Goal: Task Accomplishment & Management: Use online tool/utility

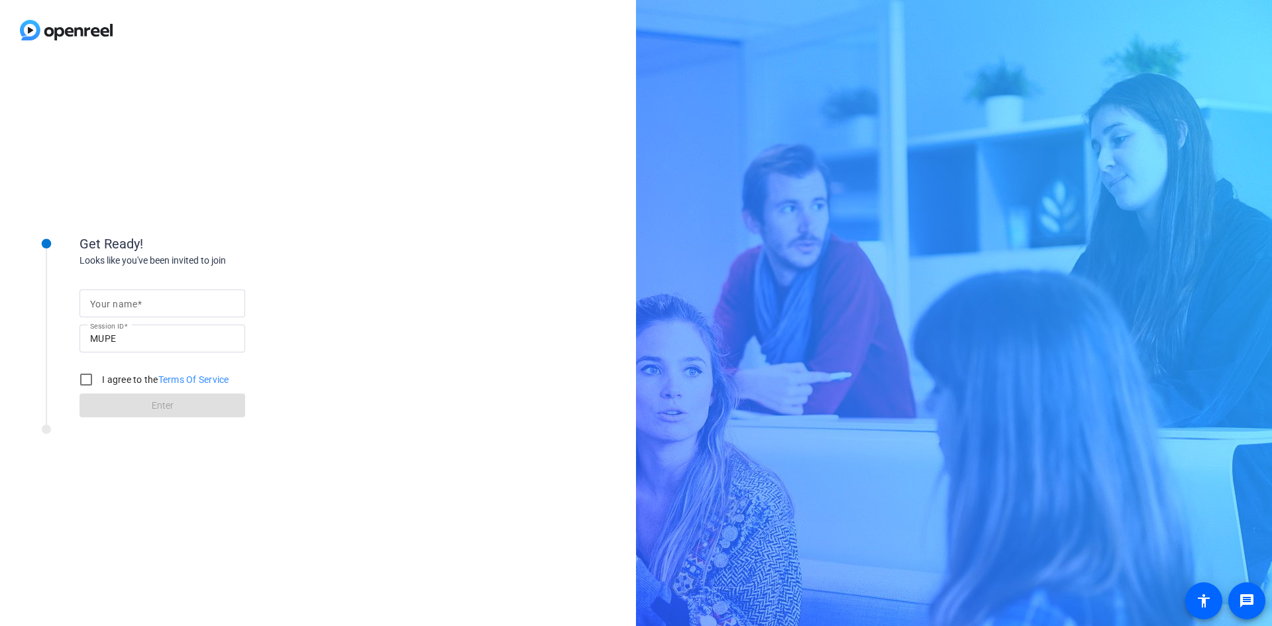
click at [146, 308] on input "Your name" at bounding box center [162, 304] width 144 height 16
type input "Jeetanjali Sawh"
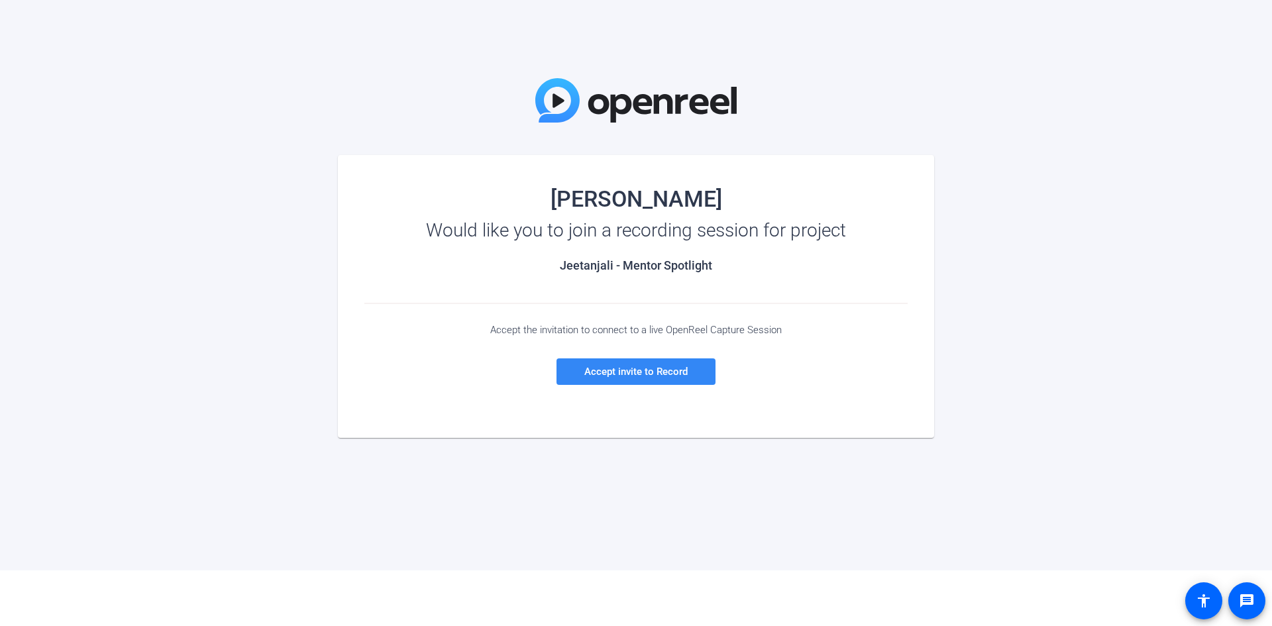
click at [629, 376] on span "Accept invite to Record" at bounding box center [635, 372] width 103 height 12
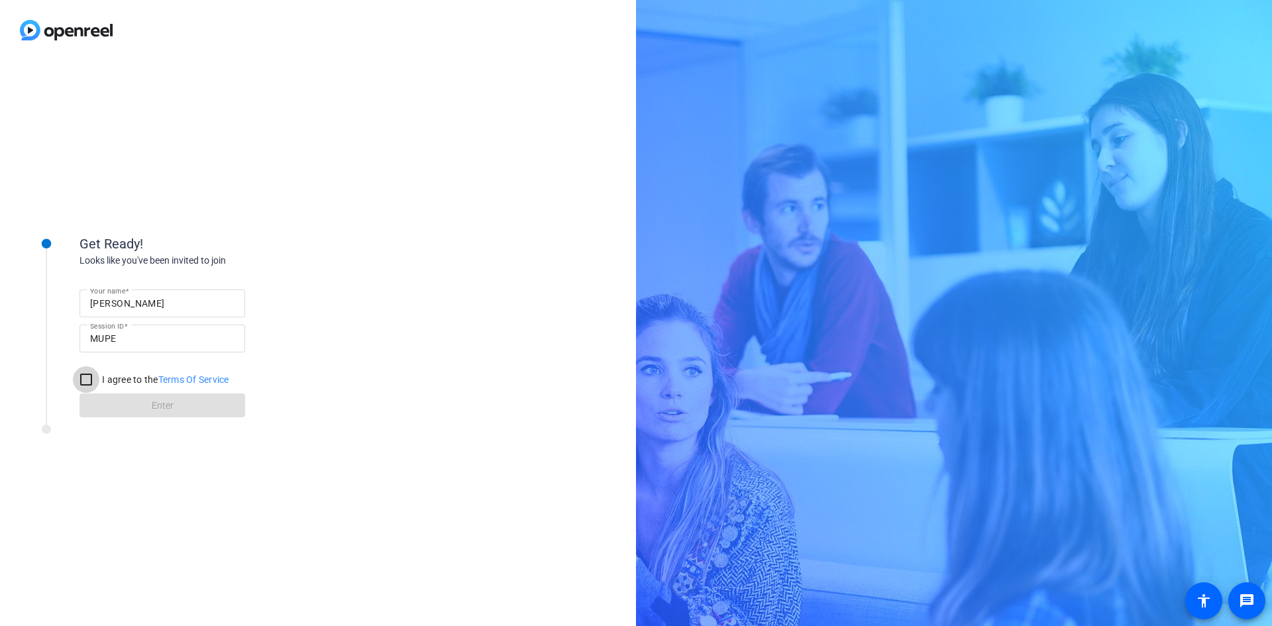
click at [86, 379] on input "I agree to the Terms Of Service" at bounding box center [86, 379] width 27 height 27
checkbox input "true"
click at [154, 399] on span "Enter" at bounding box center [163, 406] width 22 height 14
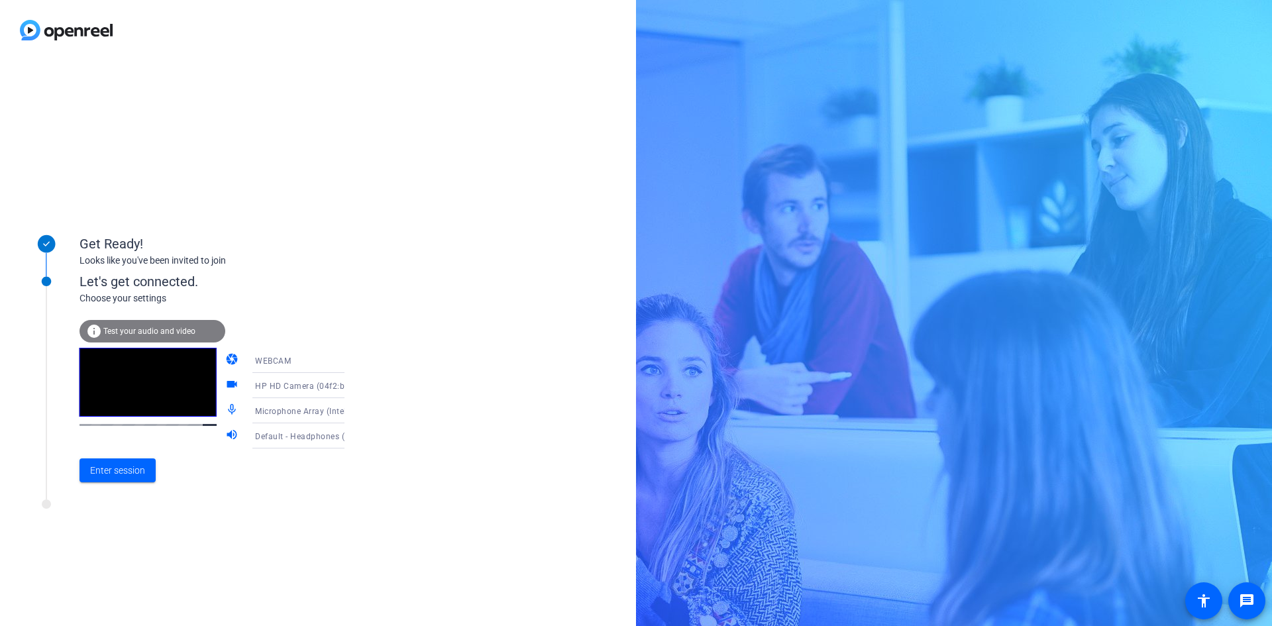
click at [306, 418] on div "Microphone Array (Intel® Smart Sound Technology for Digital Microphones)" at bounding box center [304, 411] width 99 height 17
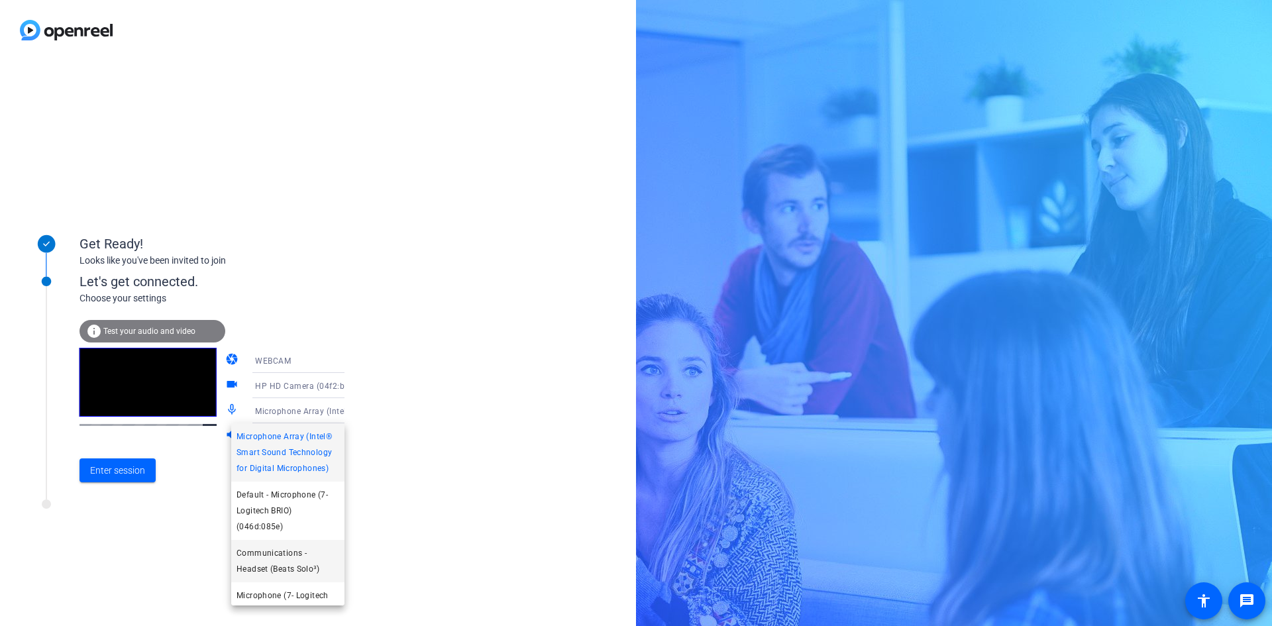
scroll to position [46, 0]
click at [291, 516] on span "Communications - Headset (Beats Solo³)" at bounding box center [288, 516] width 103 height 32
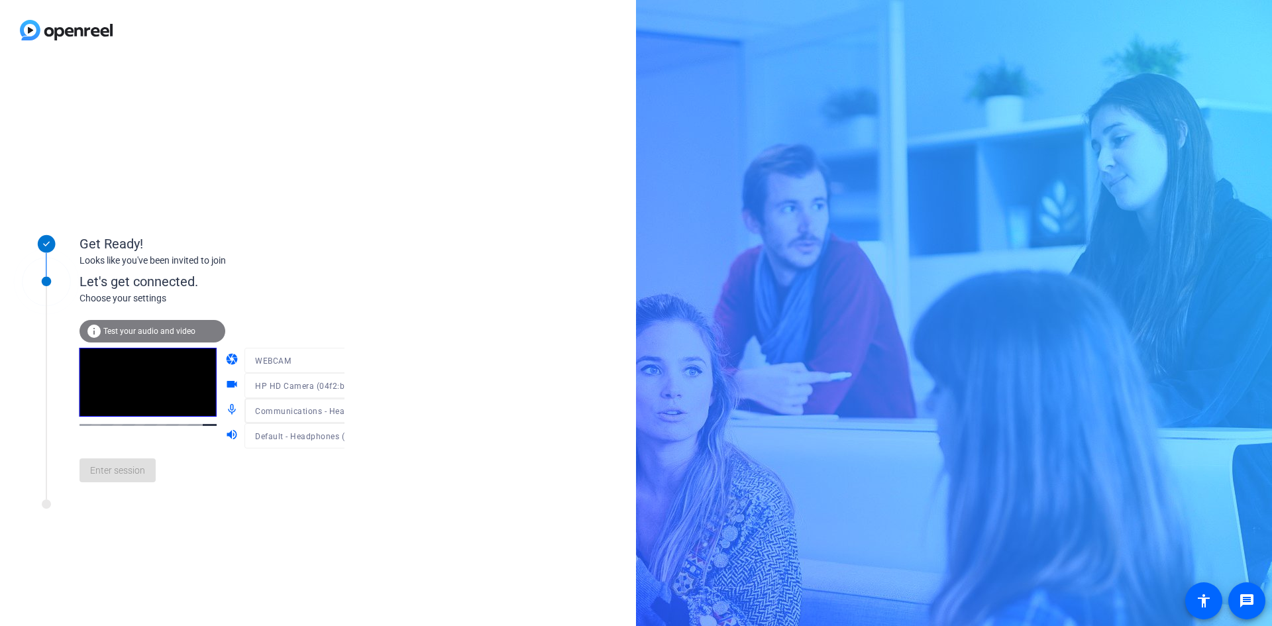
click at [311, 439] on mat-form-field "Default - Headphones (Beats Solo³) (Bluetooth)" at bounding box center [308, 435] width 127 height 25
click at [310, 437] on span "Default - Headphones (Beats Solo³) (Bluetooth)" at bounding box center [346, 436] width 182 height 11
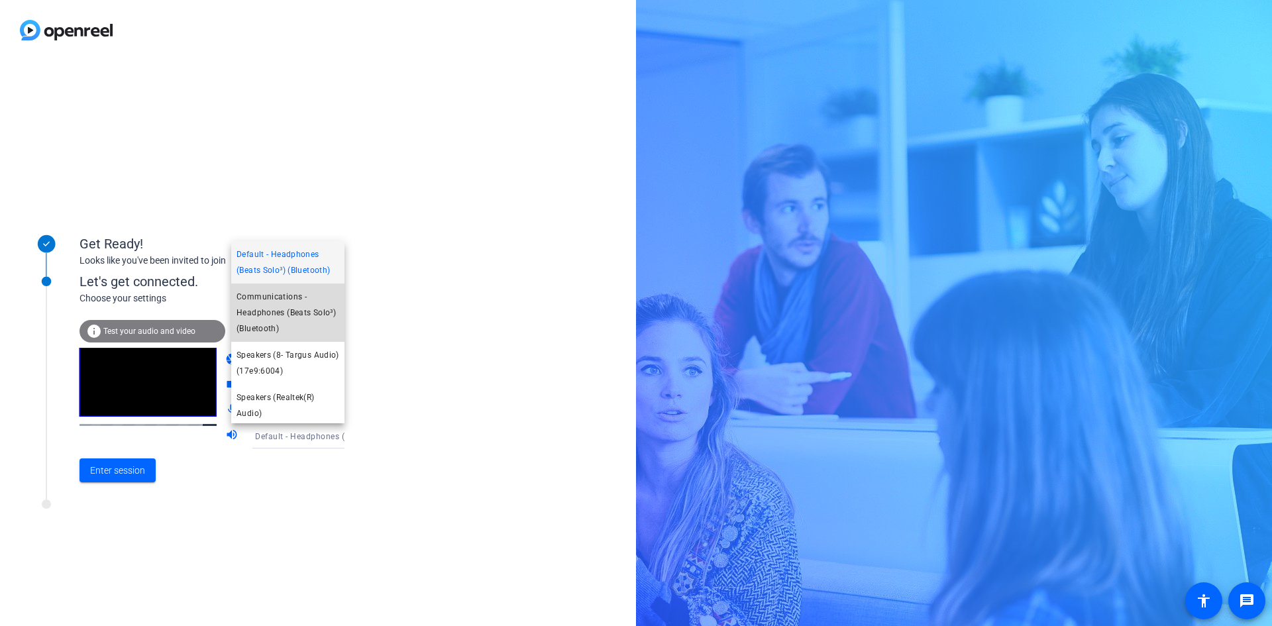
click at [315, 315] on span "Communications - Headphones (Beats Solo³) (Bluetooth)" at bounding box center [288, 313] width 103 height 48
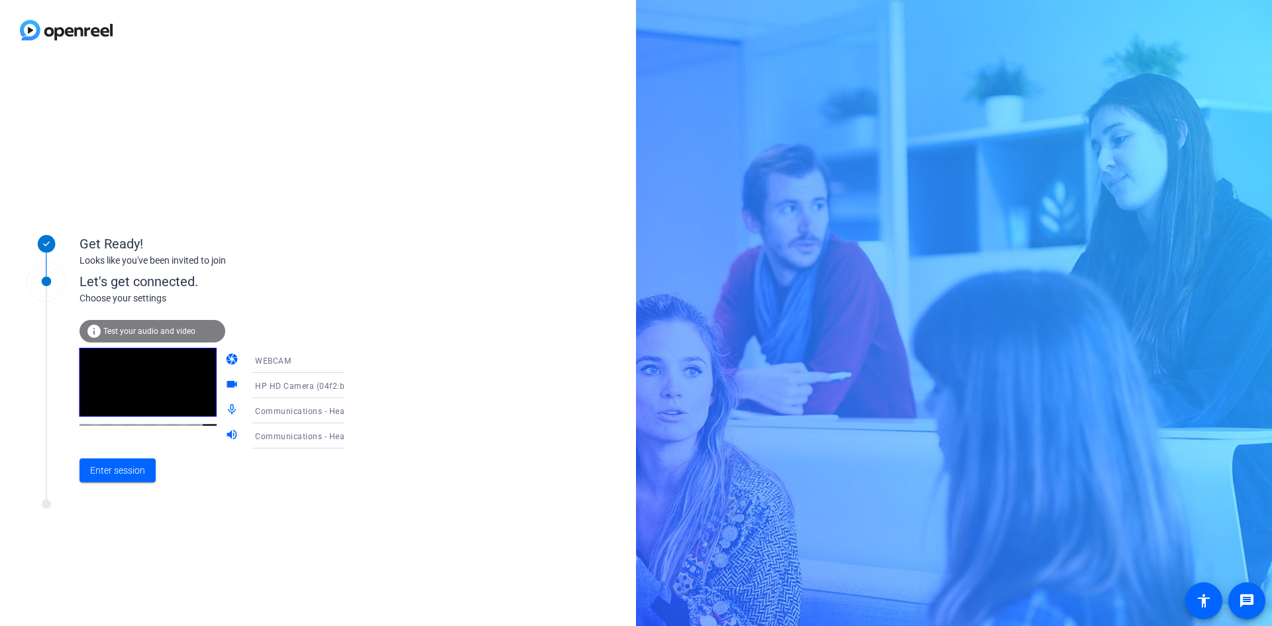
click at [245, 490] on div "Enter session" at bounding box center [226, 471] width 292 height 44
click at [281, 388] on span "HP HD Camera (04f2:b6bf)" at bounding box center [307, 385] width 105 height 11
click at [292, 446] on span "Logitech BRIO (046d:085e)" at bounding box center [287, 454] width 101 height 16
click at [214, 508] on div at bounding box center [178, 508] width 331 height 17
click at [133, 470] on span "Enter session" at bounding box center [117, 471] width 55 height 14
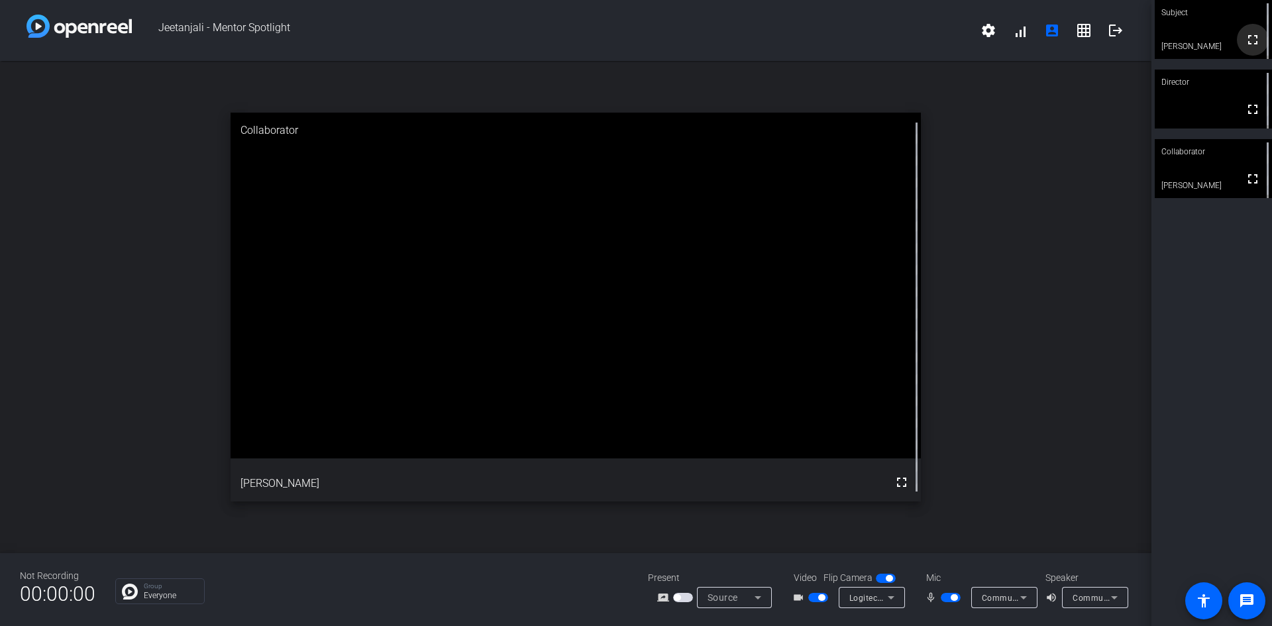
click at [1248, 42] on mat-icon "fullscreen" at bounding box center [1253, 40] width 16 height 16
click at [353, 40] on span "Jeetanjali - Mentor Spotlight" at bounding box center [552, 31] width 841 height 32
click at [1114, 32] on mat-icon "logout" at bounding box center [1116, 31] width 16 height 16
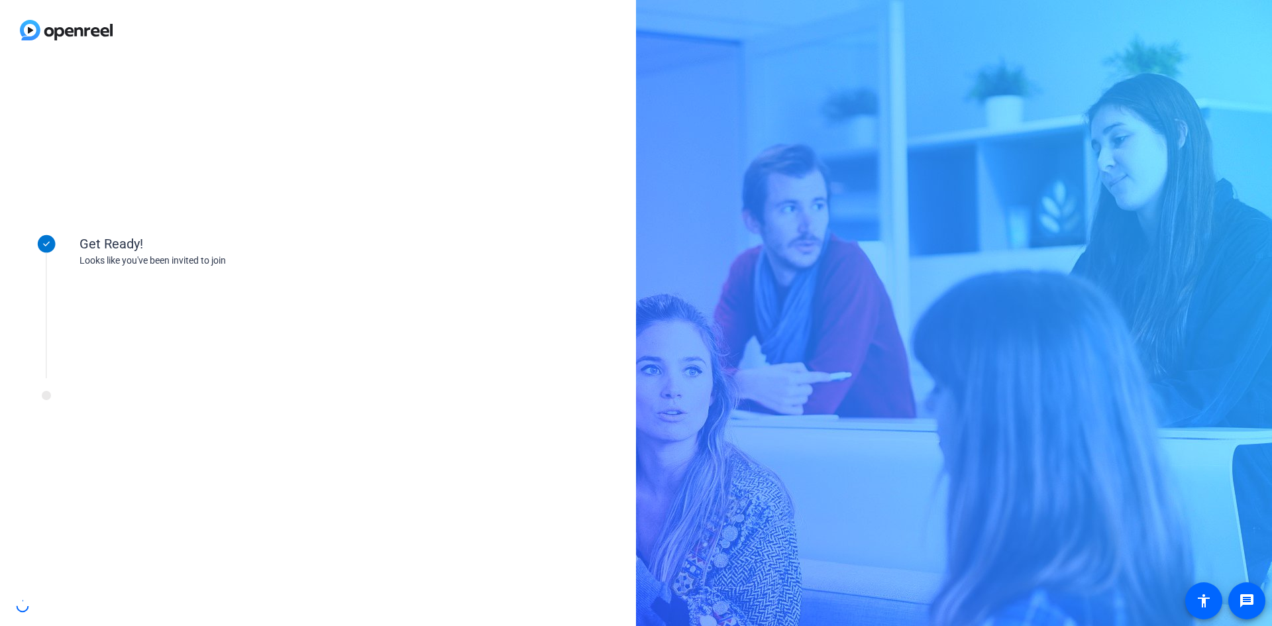
click at [164, 267] on div "Looks like you've been invited to join" at bounding box center [212, 261] width 265 height 14
click at [180, 262] on div "Looks like you've been invited to join" at bounding box center [212, 261] width 265 height 14
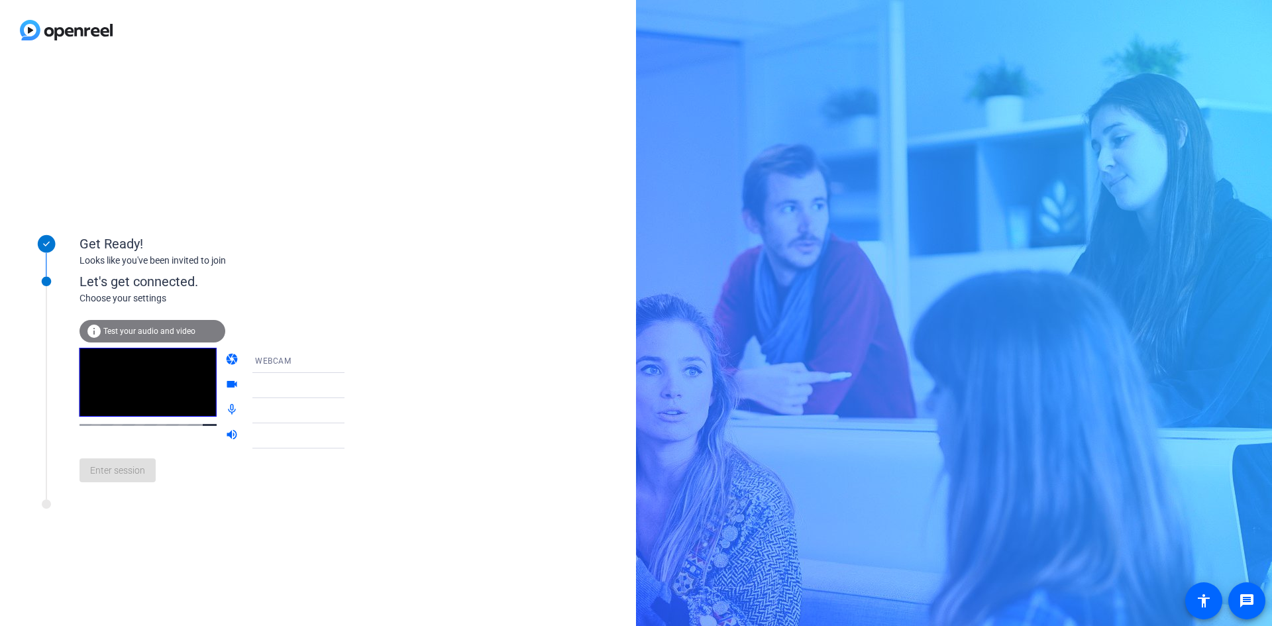
click at [279, 386] on div at bounding box center [304, 386] width 99 height 16
click at [321, 389] on span "HP HD Camera (04f2:b6bf)" at bounding box center [307, 385] width 105 height 11
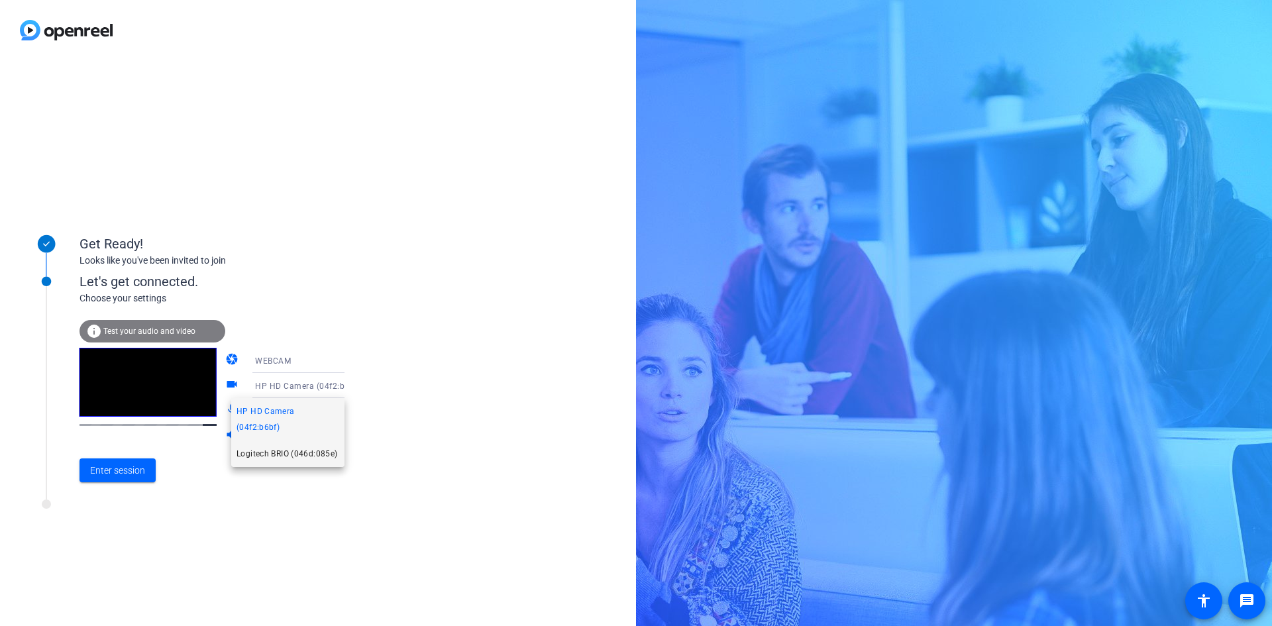
click at [287, 446] on span "Logitech BRIO (046d:085e)" at bounding box center [287, 454] width 101 height 16
click at [319, 411] on div at bounding box center [308, 405] width 127 height 15
click at [350, 411] on icon at bounding box center [358, 411] width 16 height 16
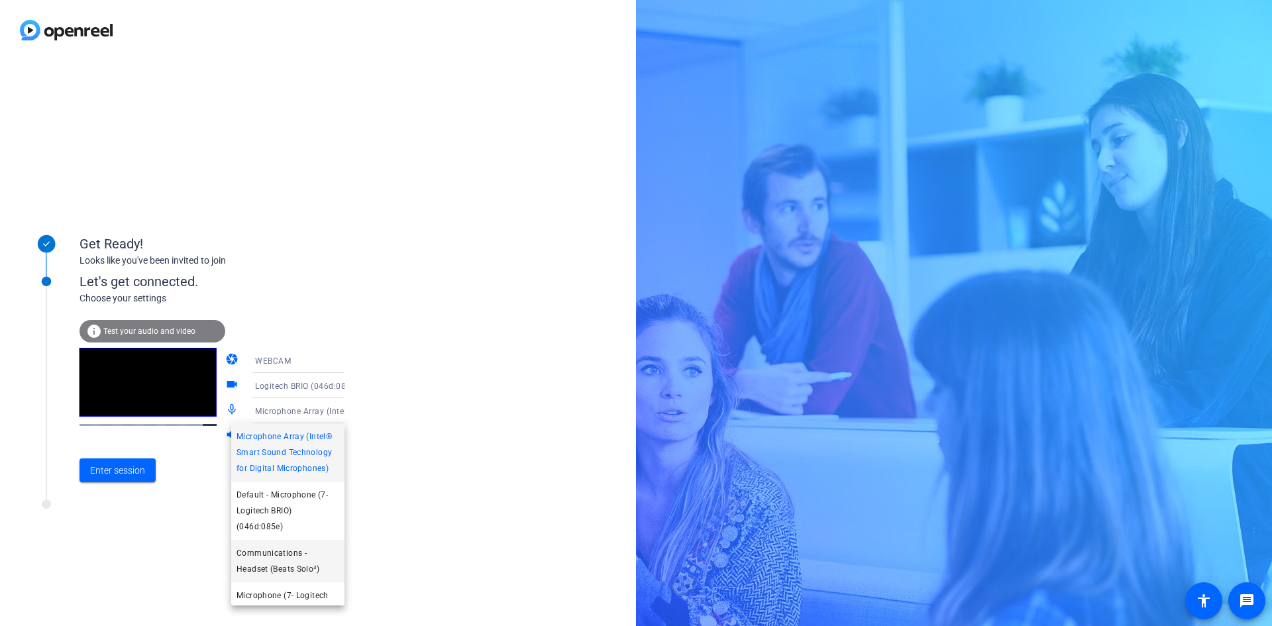
click at [301, 572] on span "Communications - Headset (Beats Solo³)" at bounding box center [288, 561] width 103 height 32
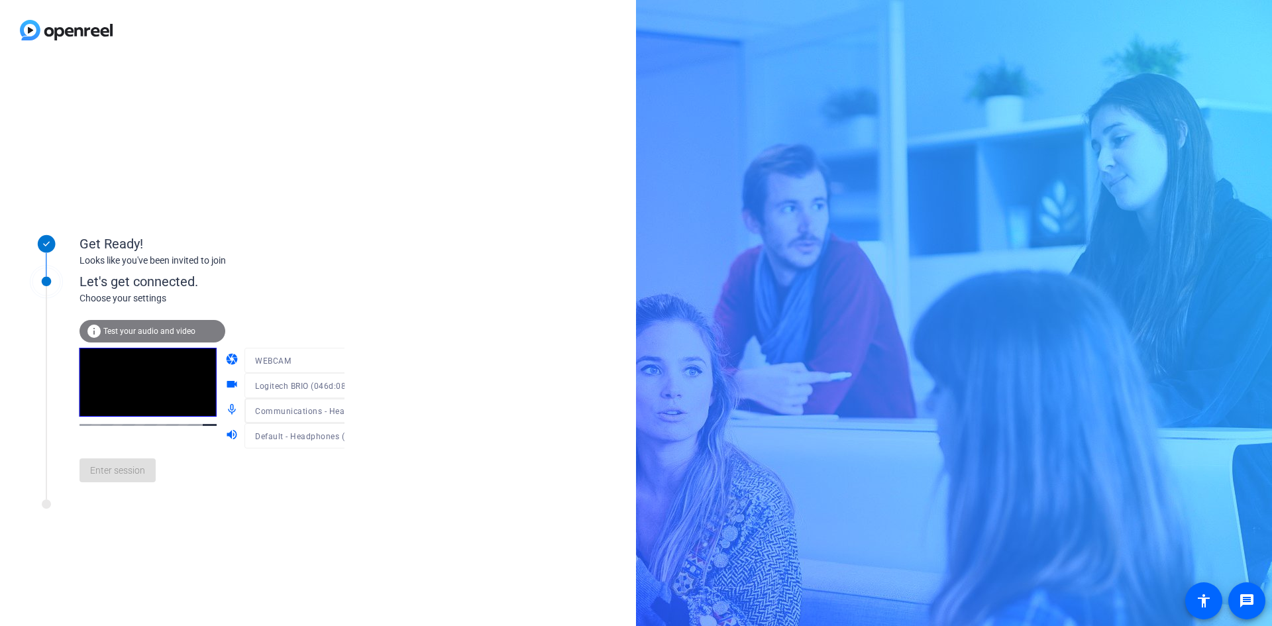
click at [335, 438] on div at bounding box center [308, 430] width 127 height 15
click at [328, 437] on div "camera WEBCAM videocam Logitech BRIO (046d:085e) mic_none Communications - Head…" at bounding box center [298, 398] width 146 height 101
click at [355, 437] on icon at bounding box center [358, 436] width 7 height 3
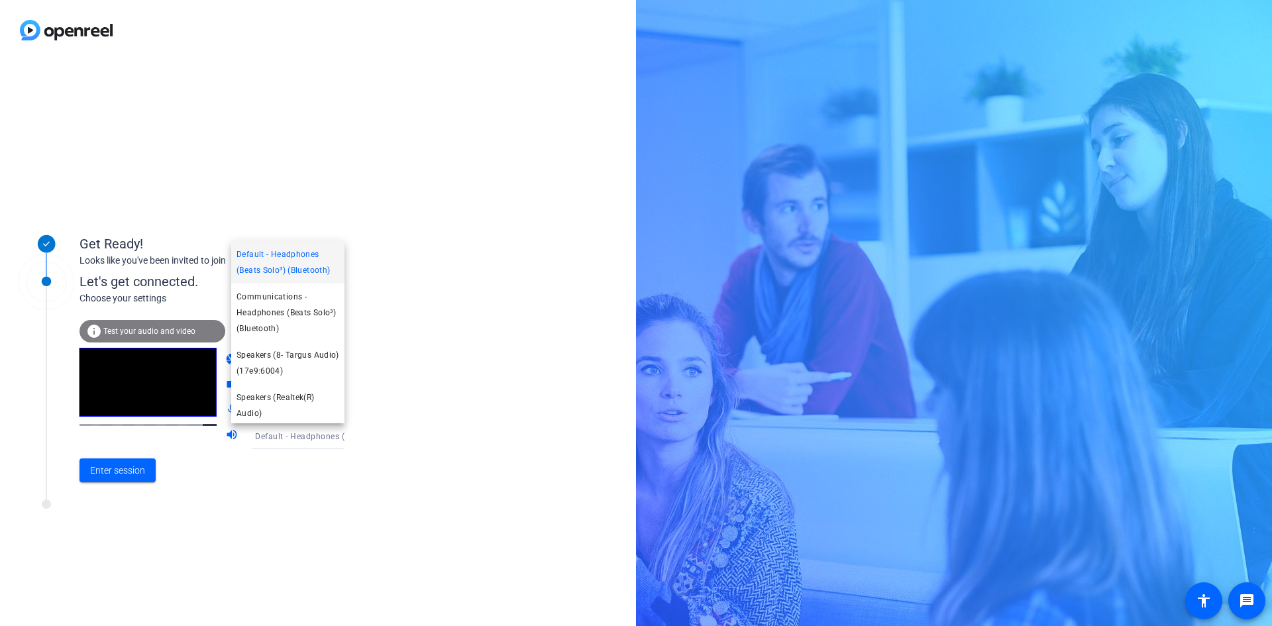
click at [433, 317] on div at bounding box center [636, 313] width 1272 height 626
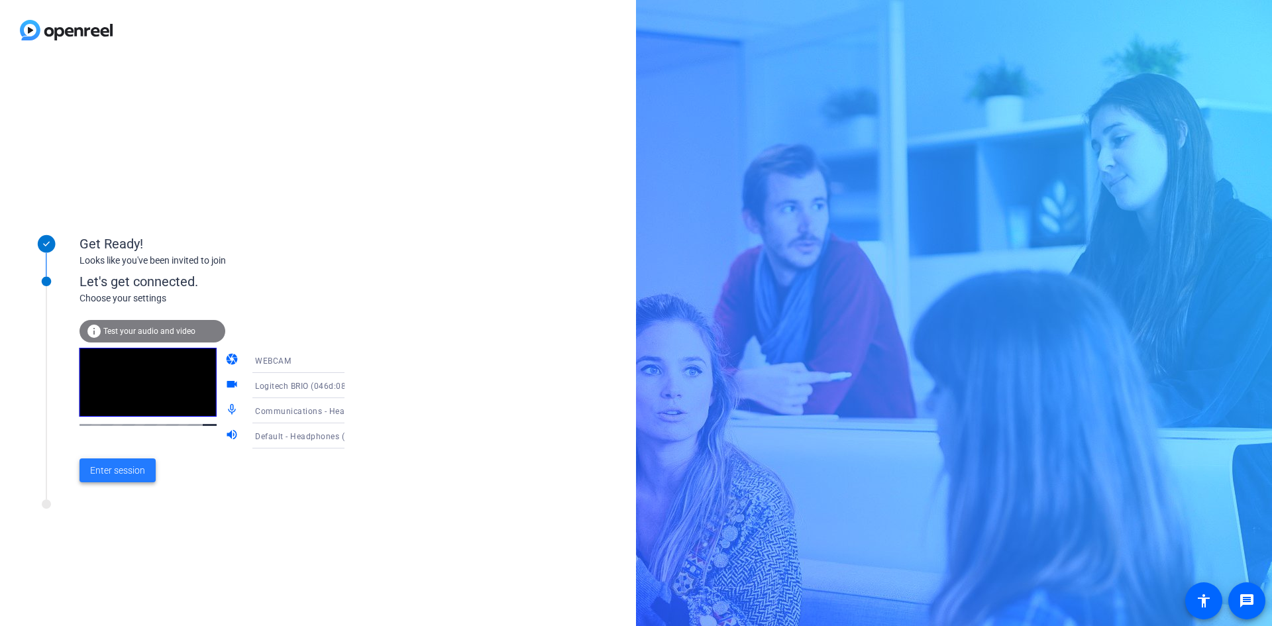
click at [133, 473] on span "Enter session" at bounding box center [117, 471] width 55 height 14
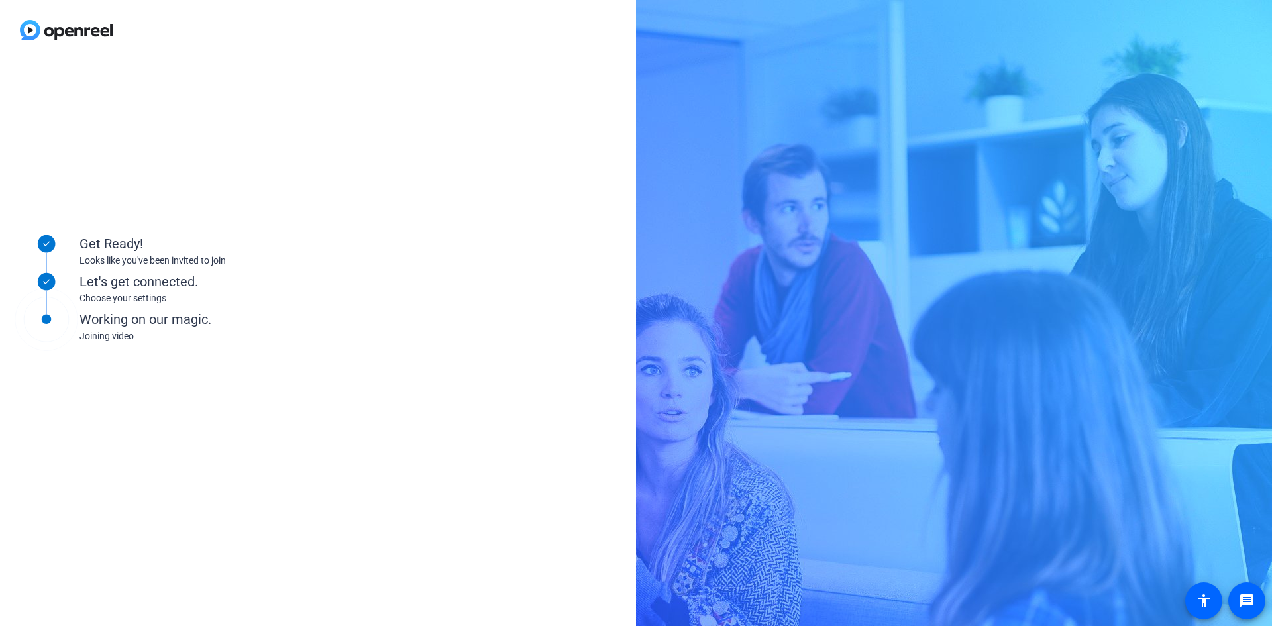
click at [145, 339] on div "Joining video" at bounding box center [212, 336] width 265 height 14
click at [123, 303] on div "Choose your settings" at bounding box center [212, 299] width 265 height 14
click at [176, 321] on div "Working on our magic." at bounding box center [212, 319] width 265 height 20
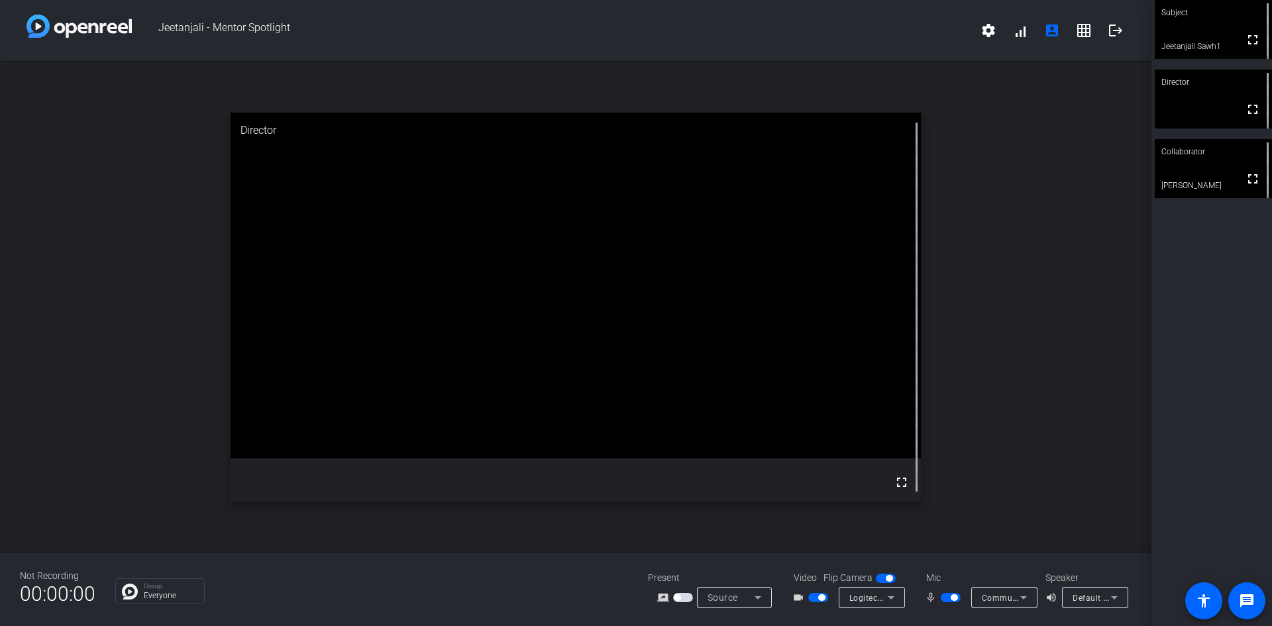
click at [1019, 596] on icon at bounding box center [1024, 598] width 16 height 16
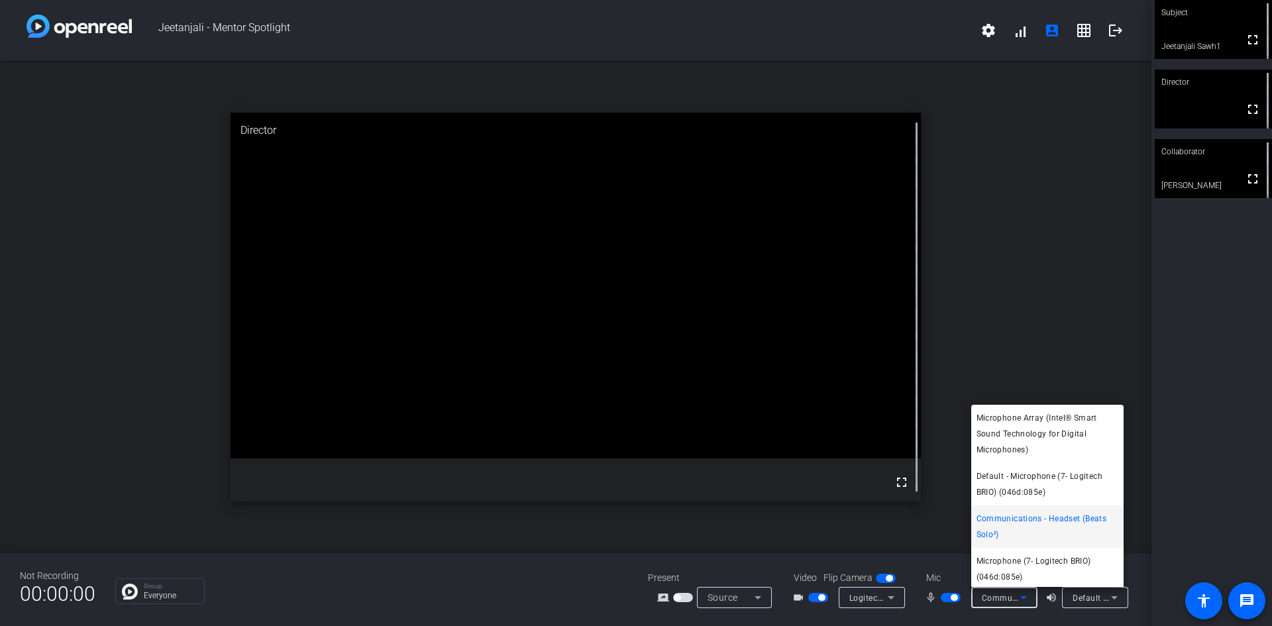
click at [1100, 594] on div at bounding box center [636, 313] width 1272 height 626
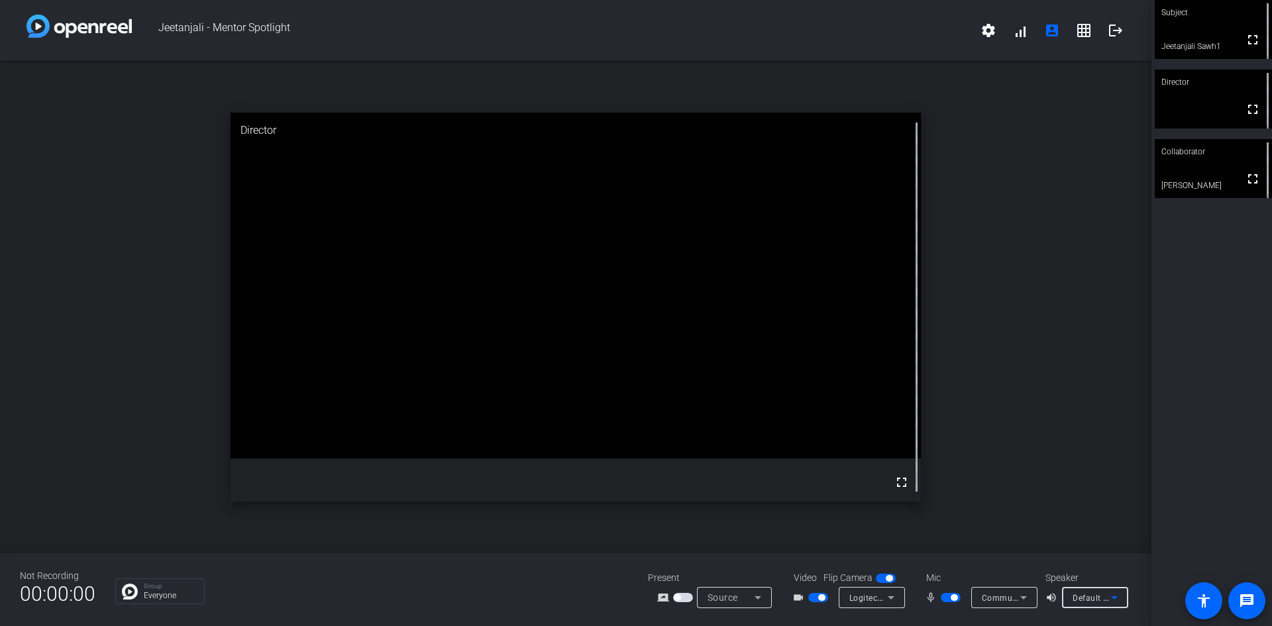
click at [1113, 600] on icon at bounding box center [1115, 598] width 16 height 16
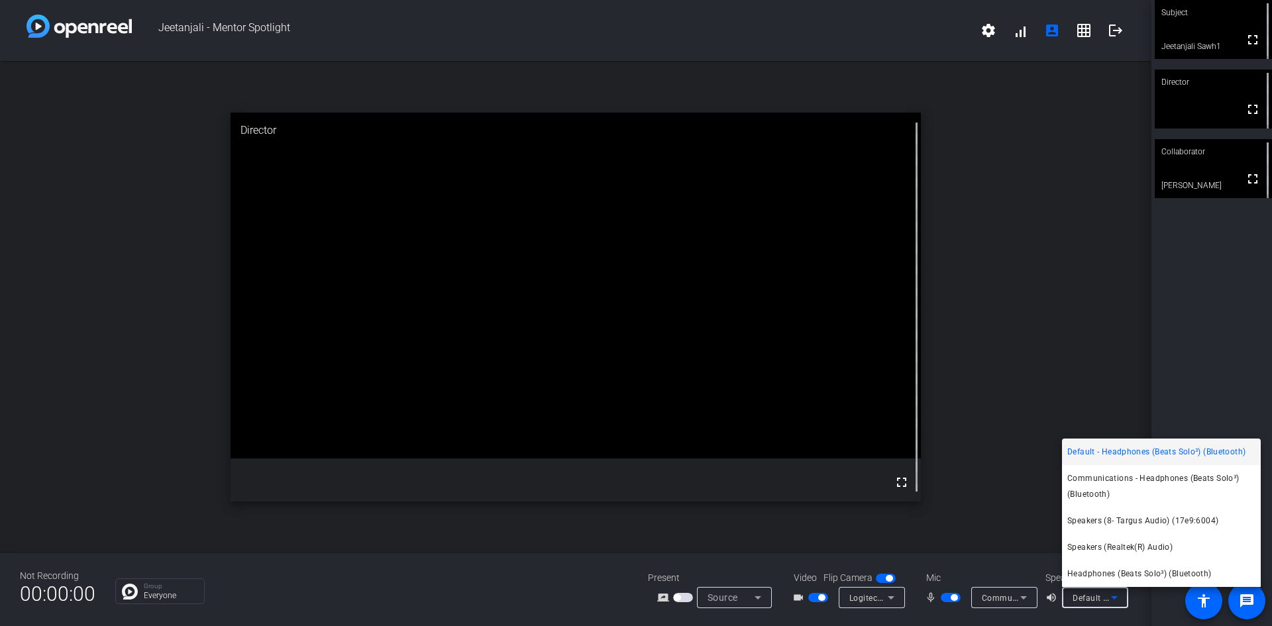
click at [1217, 337] on div at bounding box center [636, 313] width 1272 height 626
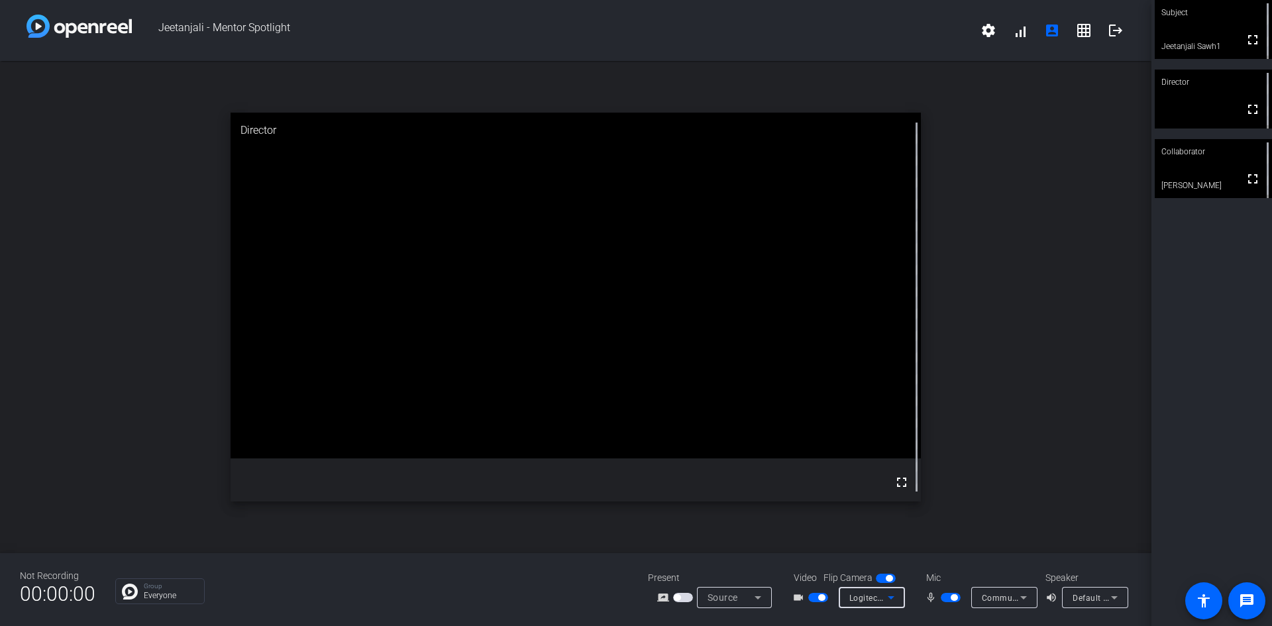
click at [873, 598] on span "Logitech BRIO (046d:085e)" at bounding box center [900, 597] width 103 height 11
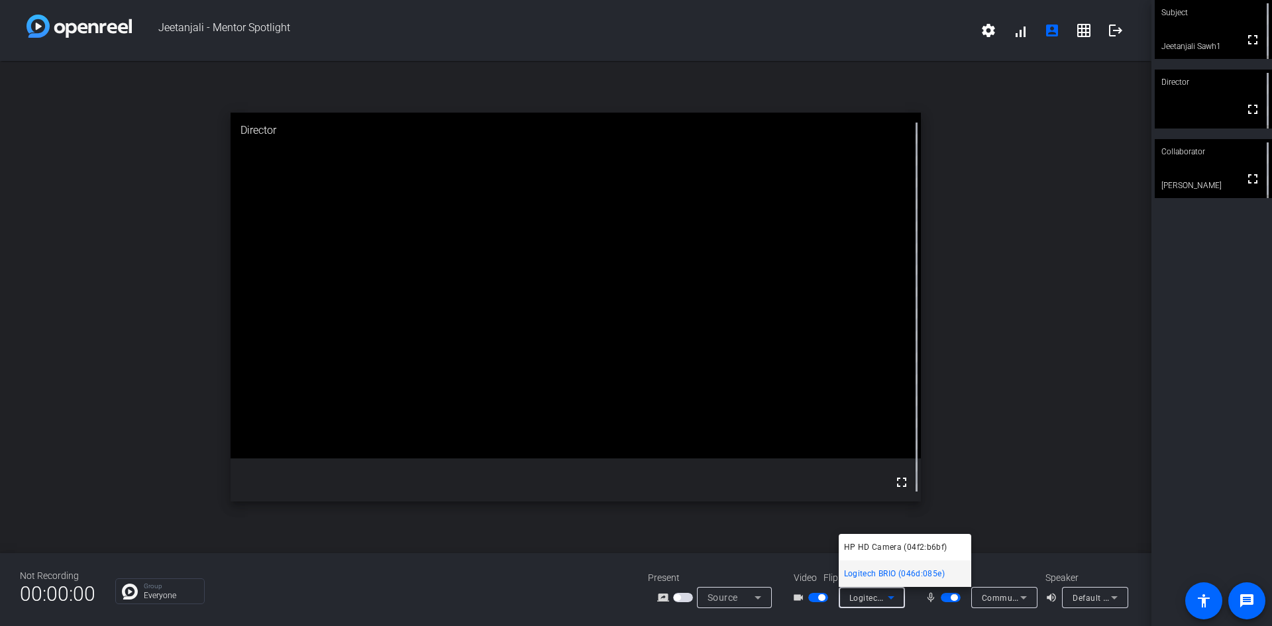
click at [1127, 482] on div at bounding box center [636, 313] width 1272 height 626
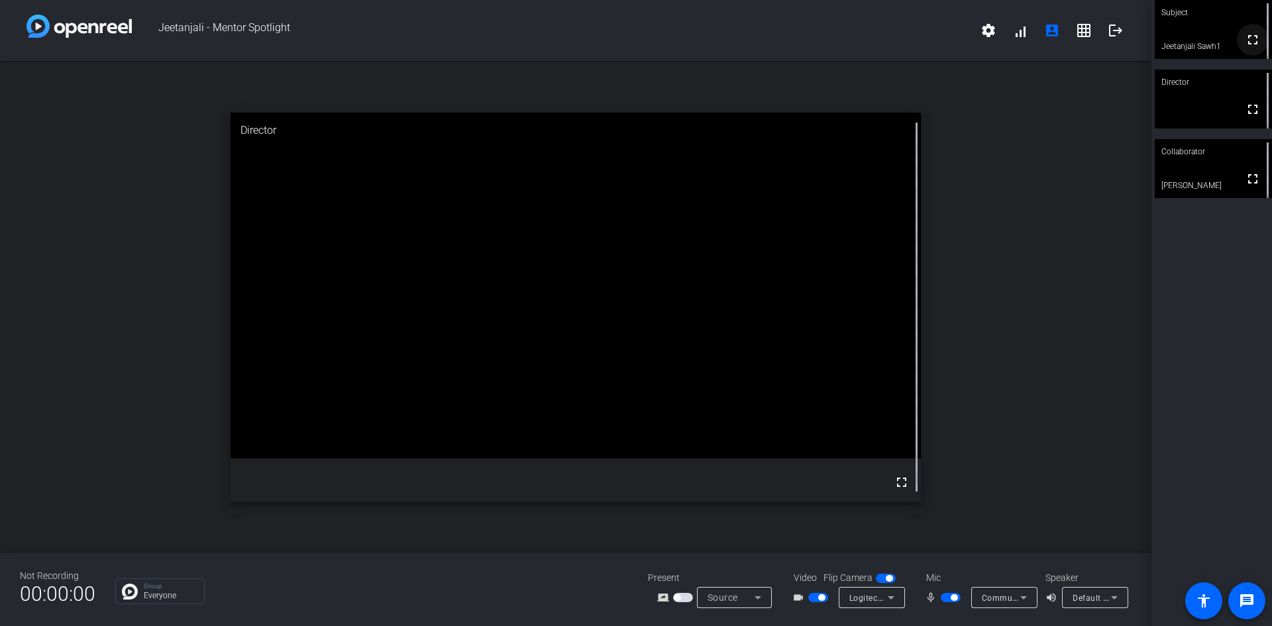
click at [1250, 43] on mat-icon "fullscreen" at bounding box center [1253, 40] width 16 height 16
click at [1215, 89] on div "Director" at bounding box center [1213, 82] width 117 height 25
click at [1264, 50] on div at bounding box center [1268, 29] width 9 height 59
click at [1252, 48] on mat-icon "fullscreen" at bounding box center [1252, 40] width 16 height 16
